Goal: Task Accomplishment & Management: Manage account settings

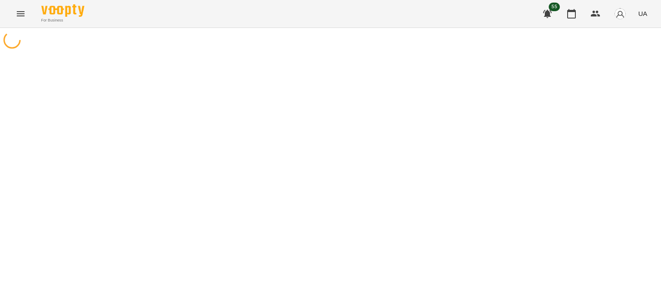
click at [17, 9] on icon "Menu" at bounding box center [20, 14] width 10 height 10
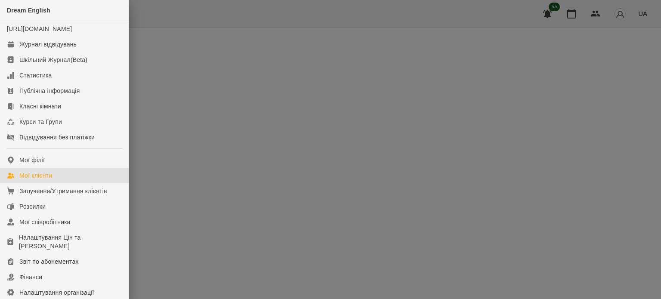
click at [65, 183] on link "Мої клієнти" at bounding box center [64, 175] width 129 height 15
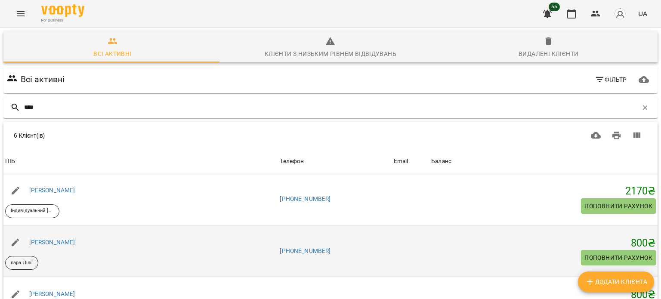
scroll to position [43, 0]
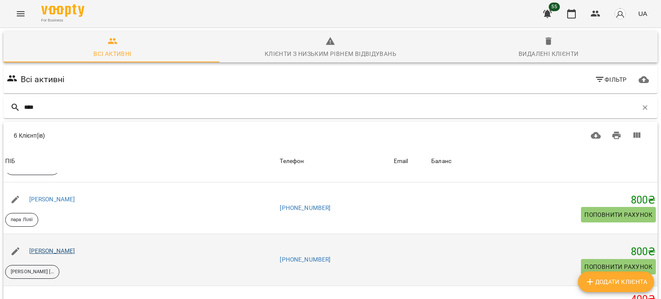
type input "****"
click at [66, 249] on link "[PERSON_NAME]" at bounding box center [52, 251] width 46 height 7
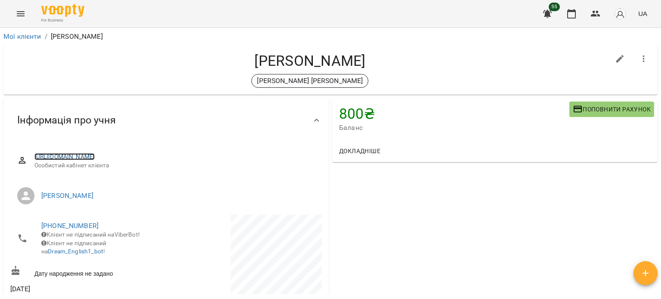
click at [95, 156] on link "[URL][DOMAIN_NAME]" at bounding box center [64, 156] width 61 height 7
